Goal: Task Accomplishment & Management: Use online tool/utility

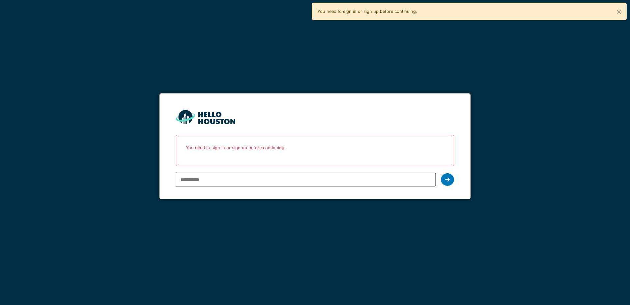
type input "**********"
drag, startPoint x: 0, startPoint y: 0, endPoint x: 406, endPoint y: 179, distance: 443.8
click at [406, 179] on input "**********" at bounding box center [306, 179] width 260 height 14
click at [446, 179] on icon at bounding box center [448, 179] width 5 height 5
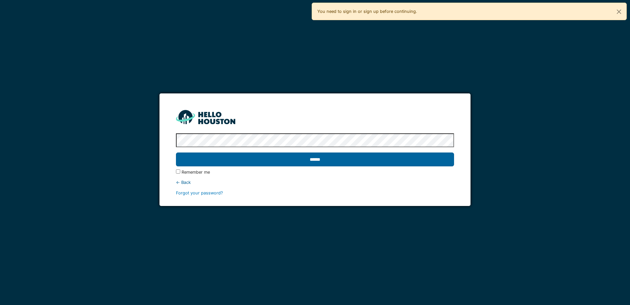
click at [191, 163] on input "******" at bounding box center [315, 159] width 278 height 14
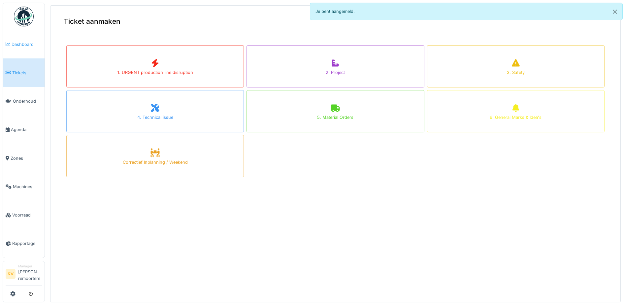
click at [23, 50] on link "Dashboard" at bounding box center [24, 44] width 42 height 28
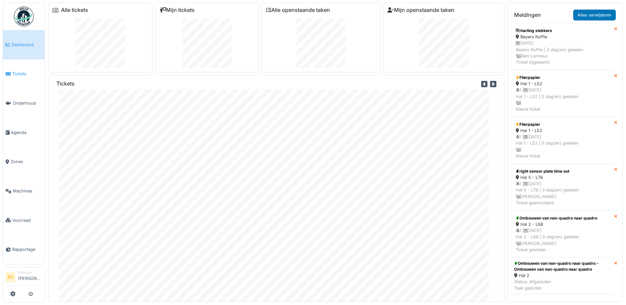
click at [30, 76] on link "Tickets" at bounding box center [24, 73] width 42 height 29
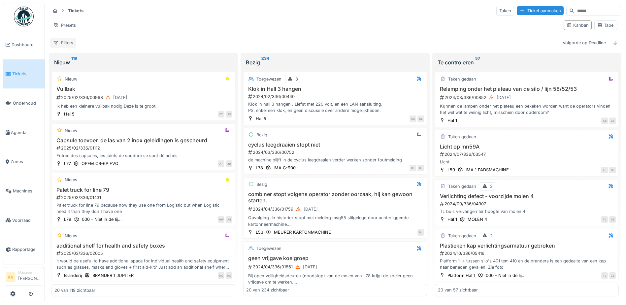
click at [57, 42] on icon at bounding box center [56, 43] width 4 height 4
click at [609, 20] on div "[PERSON_NAME]" at bounding box center [590, 25] width 59 height 15
click at [605, 25] on div "Tabel" at bounding box center [605, 25] width 17 height 6
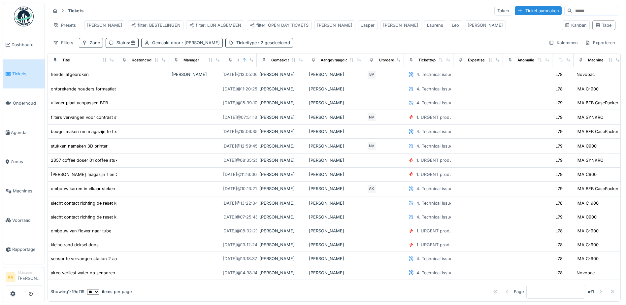
click at [167, 46] on div "Gemaakt door : [PERSON_NAME]" at bounding box center [186, 43] width 68 height 6
click at [193, 79] on icon at bounding box center [195, 79] width 4 height 4
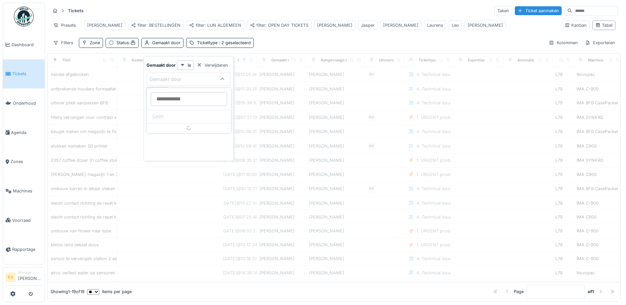
click at [189, 80] on div "Gemaakt door" at bounding box center [169, 79] width 41 height 7
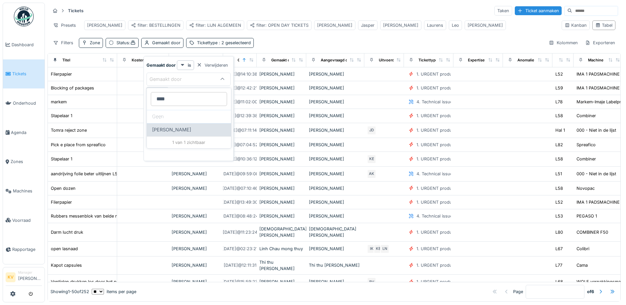
type door_k4OTY "****"
click at [190, 131] on span "[PERSON_NAME]" at bounding box center [171, 129] width 39 height 7
type input "****"
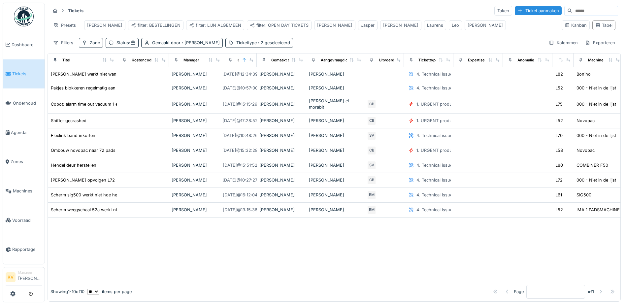
click at [301, 252] on div at bounding box center [334, 249] width 572 height 64
click at [130, 45] on span ":" at bounding box center [132, 42] width 7 height 5
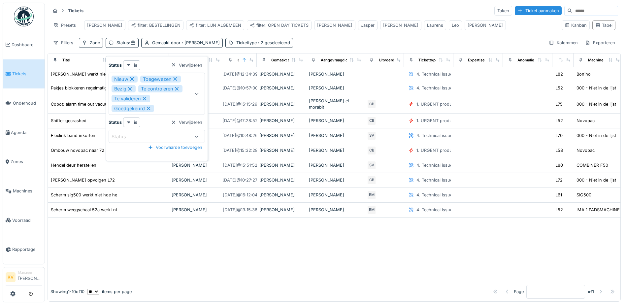
scroll to position [4, 0]
click at [132, 77] on icon at bounding box center [132, 79] width 6 height 5
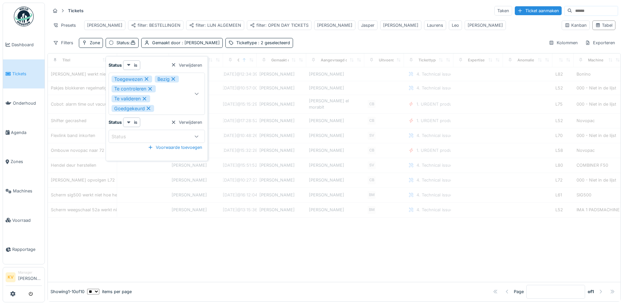
click at [146, 77] on icon at bounding box center [146, 79] width 4 height 4
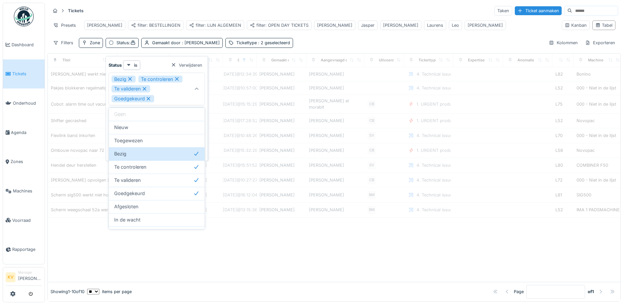
scroll to position [0, 0]
click at [132, 77] on icon at bounding box center [130, 79] width 4 height 4
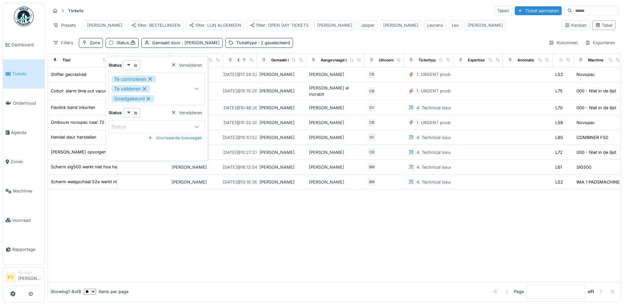
click at [149, 77] on icon at bounding box center [150, 79] width 6 height 5
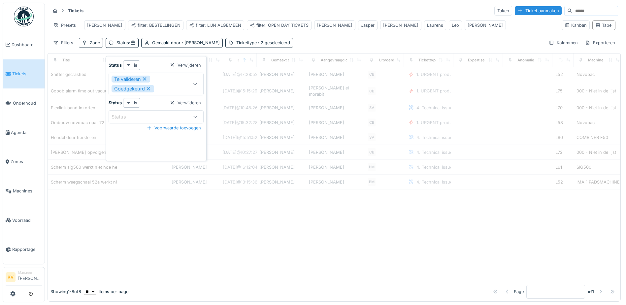
click at [146, 78] on icon at bounding box center [144, 79] width 4 height 4
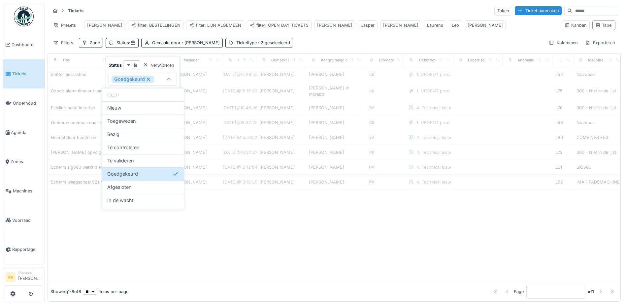
type input "**********"
click at [148, 78] on icon at bounding box center [148, 79] width 6 height 5
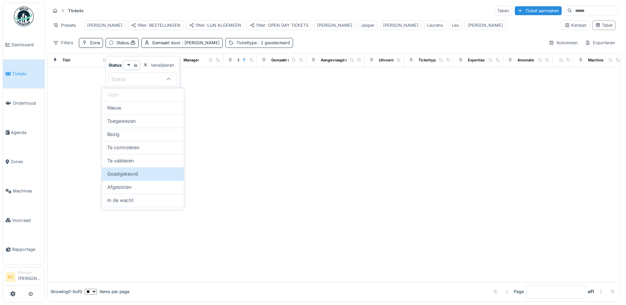
click at [267, 45] on span ": 2 geselecteerd" at bounding box center [273, 42] width 33 height 5
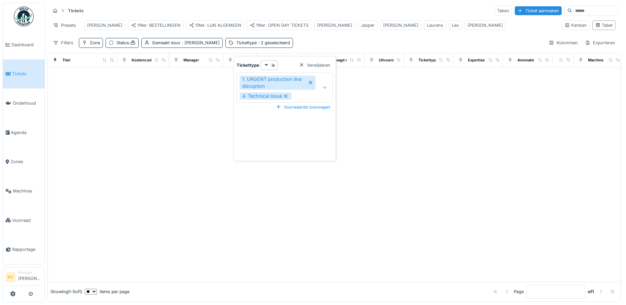
click at [285, 95] on icon at bounding box center [286, 96] width 4 height 4
type input "***"
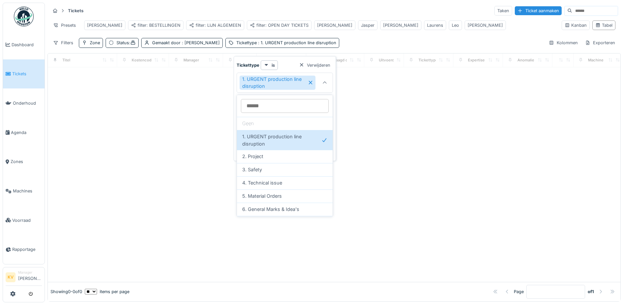
click at [311, 82] on icon at bounding box center [311, 83] width 4 height 4
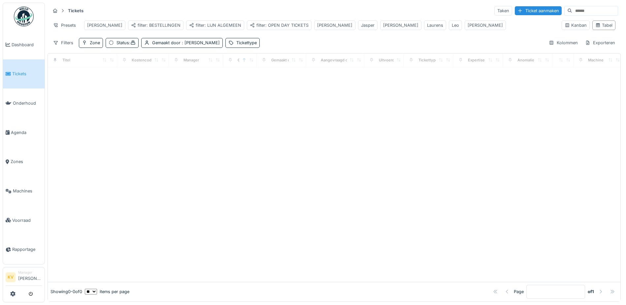
click at [327, 38] on div "Tickets Taken Ticket aanmaken Presets Carl filter: BESTELLINGEN filter: LIJN AL…" at bounding box center [333, 27] width 573 height 48
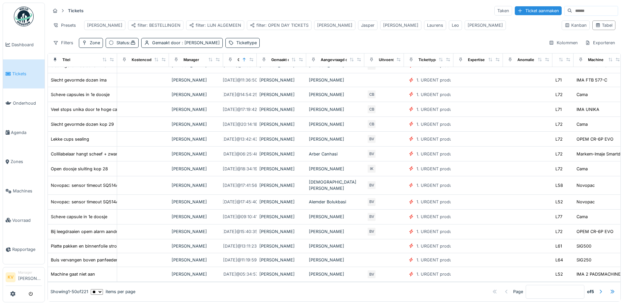
scroll to position [549, 0]
click at [598, 288] on div at bounding box center [600, 291] width 5 height 6
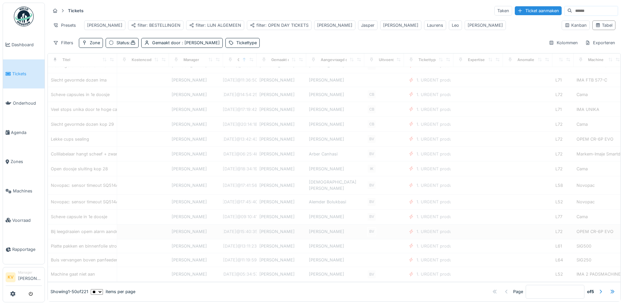
type input "*"
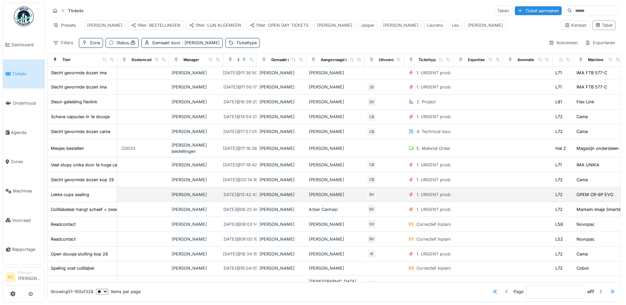
scroll to position [0, 0]
